Goal: Information Seeking & Learning: Learn about a topic

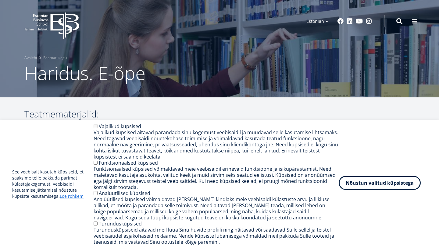
click at [360, 184] on button "Nõustun valitud küpsistega" at bounding box center [379, 183] width 82 height 14
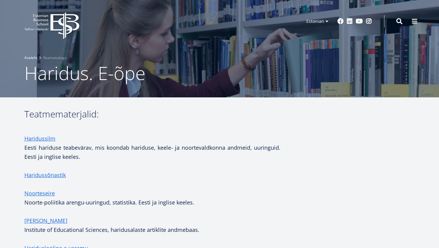
click at [32, 58] on link "Avaleht" at bounding box center [30, 58] width 13 height 6
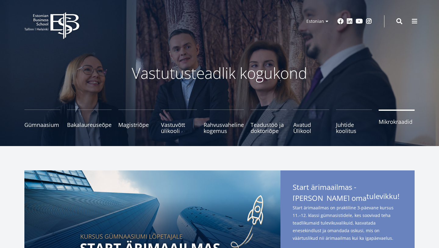
click at [393, 127] on link "Mikrokraadid" at bounding box center [396, 122] width 36 height 24
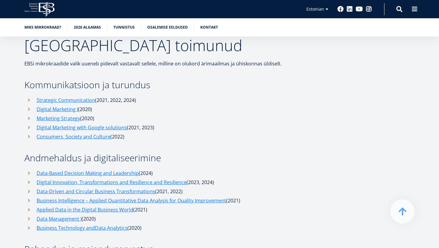
scroll to position [1860, 0]
